Goal: Check status: Check status

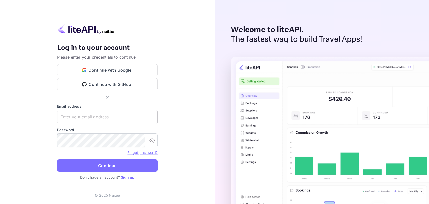
type input "[EMAIL_ADDRESS][DOMAIN_NAME]"
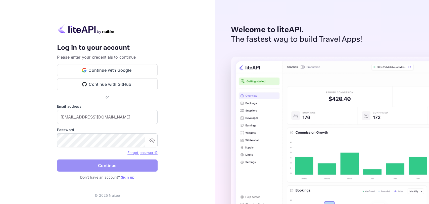
click at [113, 165] on button "Continue" at bounding box center [107, 165] width 101 height 12
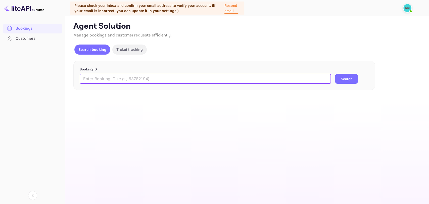
drag, startPoint x: 165, startPoint y: 73, endPoint x: 149, endPoint y: 81, distance: 17.6
paste input "cTf7PnOJ5"
type input "cTf7PnOJ5"
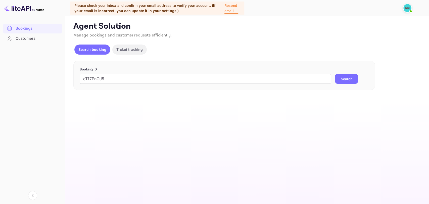
click at [345, 79] on button "Search" at bounding box center [346, 79] width 23 height 10
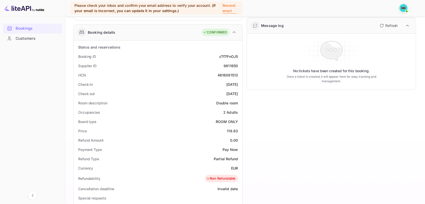
scroll to position [56, 0]
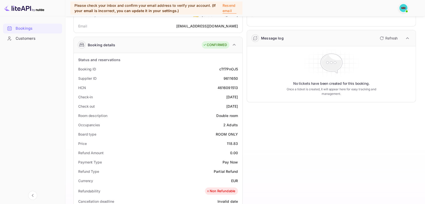
click at [399, 37] on div "Refresh" at bounding box center [393, 38] width 35 height 9
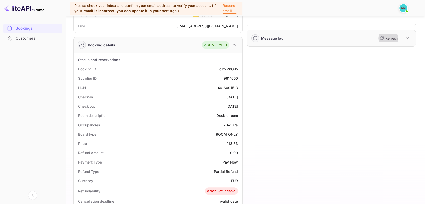
click at [386, 36] on p "Refresh" at bounding box center [391, 38] width 12 height 5
click at [383, 37] on icon "button" at bounding box center [382, 38] width 4 height 4
click at [406, 37] on icon "button" at bounding box center [407, 38] width 6 height 6
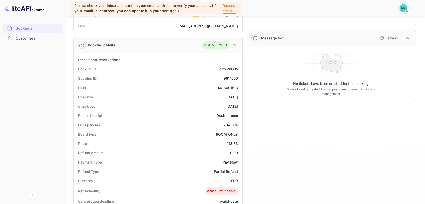
scroll to position [0, 0]
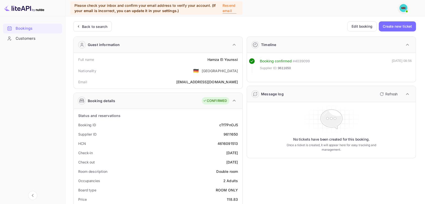
click at [387, 94] on p "Refresh" at bounding box center [391, 93] width 12 height 5
click at [390, 94] on p "Refresh" at bounding box center [391, 93] width 12 height 5
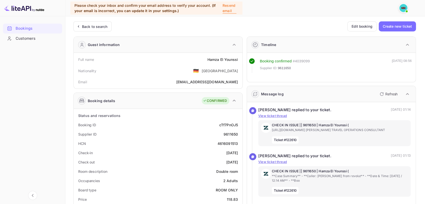
click at [64, 53] on div "Bookings Customers" at bounding box center [32, 109] width 65 height 176
click at [392, 94] on p "Refresh" at bounding box center [391, 93] width 12 height 5
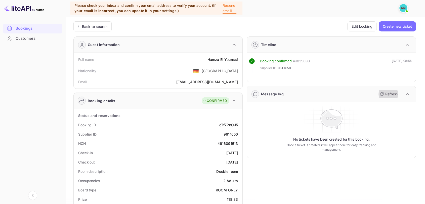
click at [391, 95] on p "Refresh" at bounding box center [391, 93] width 12 height 5
